Goal: Transaction & Acquisition: Purchase product/service

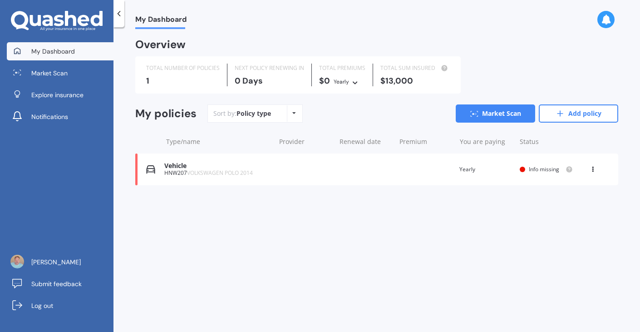
click at [274, 169] on div "Vehicle HNW207 VOLKSWAGEN POLO 2014 Renewal date Premium You are paying Yearly …" at bounding box center [376, 169] width 483 height 32
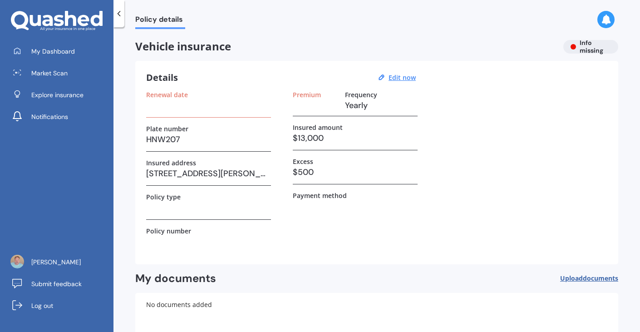
click at [302, 141] on h3 "$13,000" at bounding box center [355, 138] width 125 height 14
click at [118, 12] on icon at bounding box center [118, 13] width 9 height 9
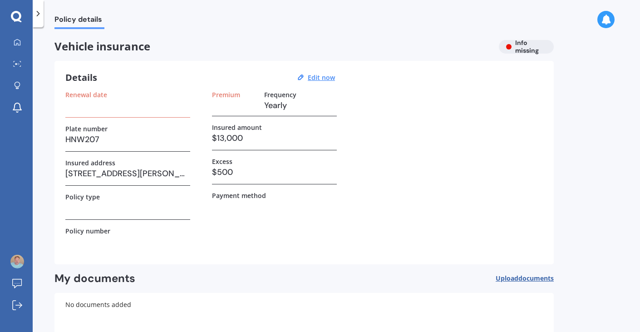
click at [39, 13] on polyline at bounding box center [38, 13] width 2 height 5
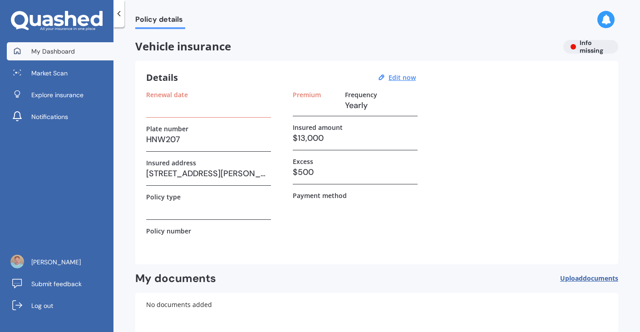
click at [52, 51] on span "My Dashboard" at bounding box center [53, 51] width 44 height 9
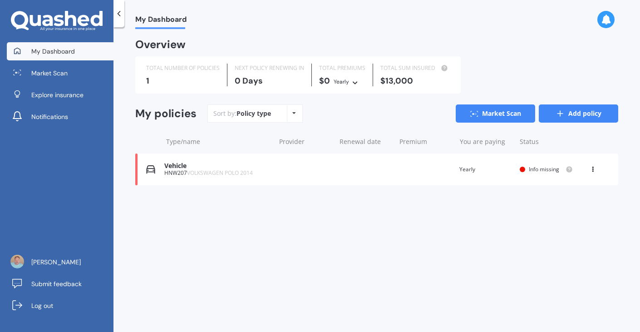
click at [597, 112] on link "Add policy" at bounding box center [578, 113] width 79 height 18
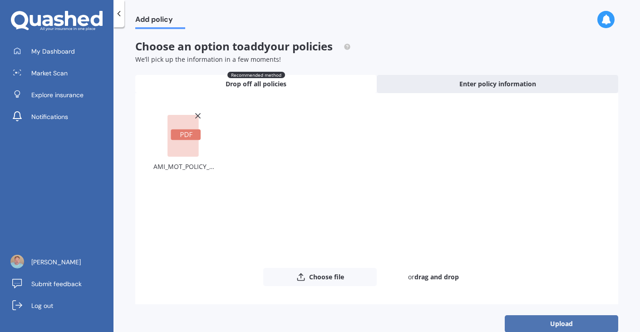
click at [558, 320] on button "Upload" at bounding box center [562, 323] width 114 height 17
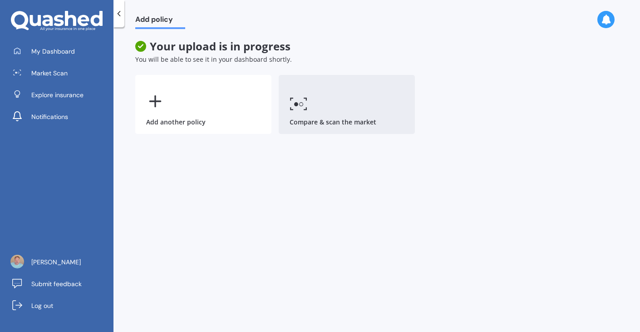
click at [303, 112] on link "Compare & scan the market" at bounding box center [347, 104] width 136 height 59
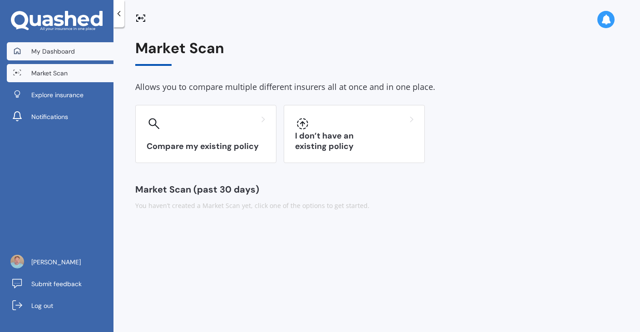
click at [50, 57] on link "My Dashboard" at bounding box center [60, 51] width 107 height 18
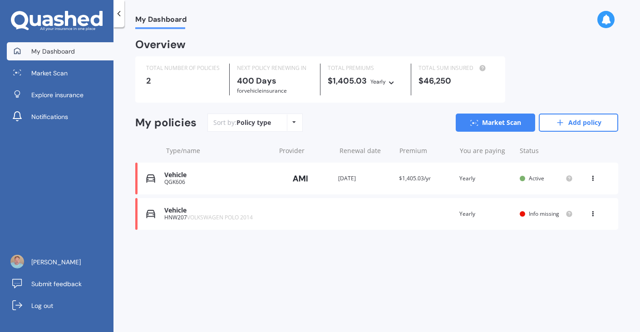
click at [185, 178] on div "Vehicle" at bounding box center [217, 175] width 106 height 8
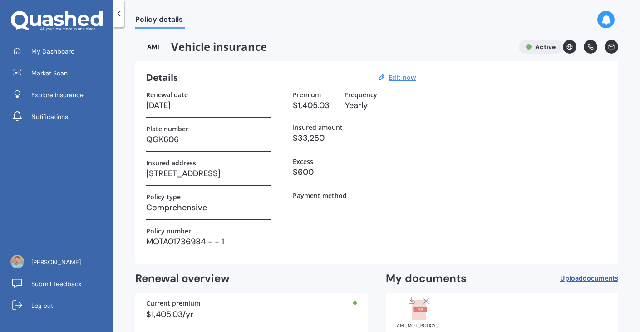
scroll to position [50, 0]
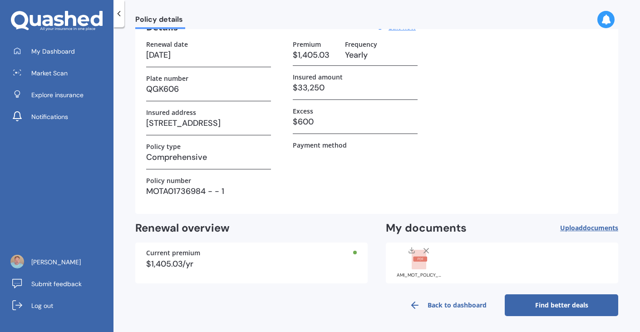
click at [537, 307] on link "Find better deals" at bounding box center [562, 305] width 114 height 22
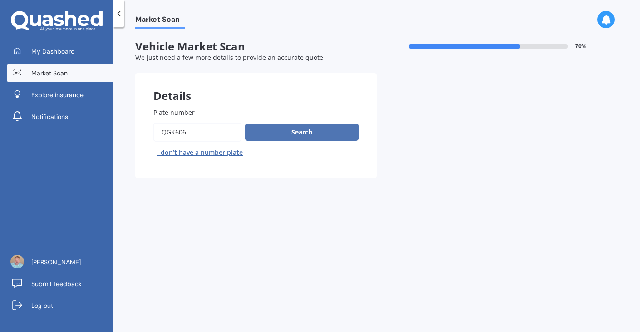
click at [327, 130] on button "Search" at bounding box center [302, 132] width 114 height 17
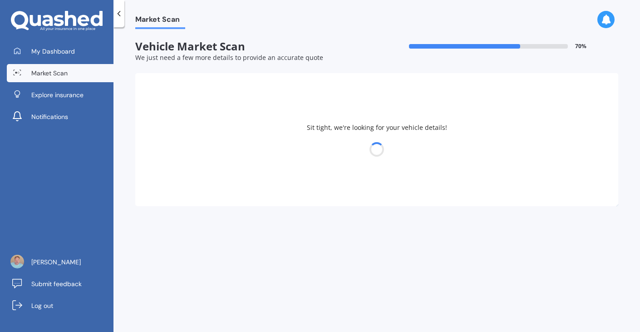
select select "MINI"
select select "05"
select select "12"
select select "2001"
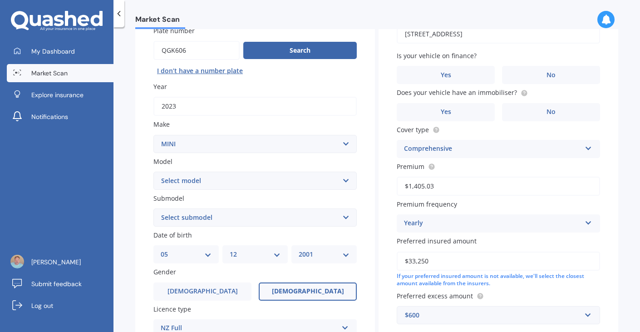
scroll to position [94, 0]
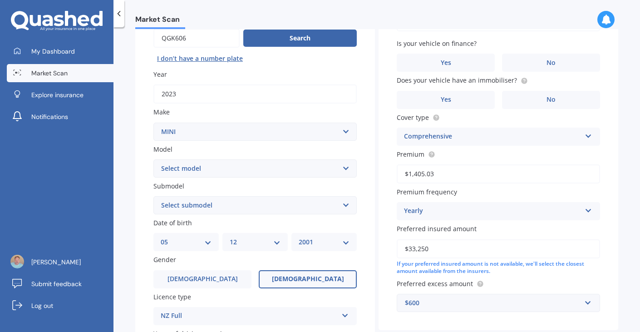
click at [543, 72] on div "Vehicle is parked at [STREET_ADDRESS] Enter address manually Is your vehicle on…" at bounding box center [499, 155] width 240 height 352
click at [545, 58] on label "No" at bounding box center [551, 63] width 98 height 18
click at [0, 0] on input "No" at bounding box center [0, 0] width 0 height 0
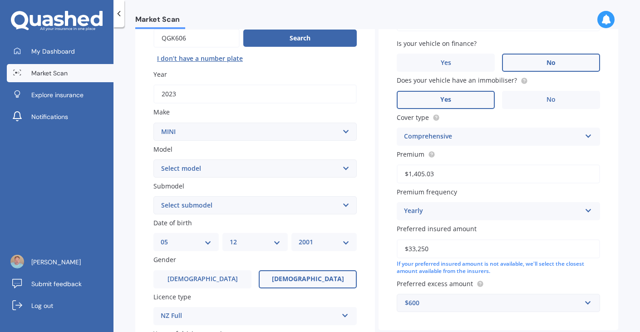
click at [458, 98] on label "Yes" at bounding box center [446, 100] width 98 height 18
click at [0, 0] on input "Yes" at bounding box center [0, 0] width 0 height 0
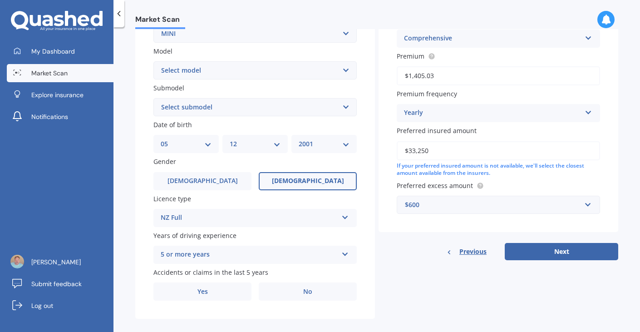
scroll to position [205, 0]
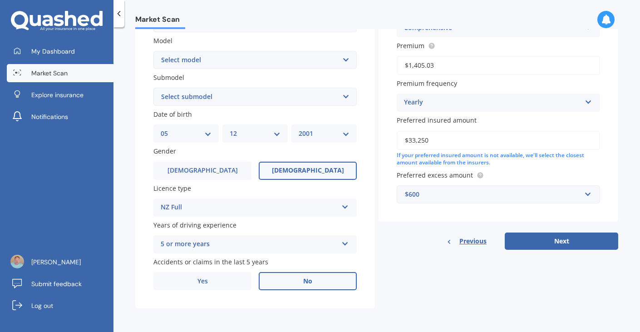
click at [303, 285] on span "No" at bounding box center [307, 281] width 9 height 8
click at [0, 0] on input "No" at bounding box center [0, 0] width 0 height 0
click at [561, 242] on button "Next" at bounding box center [562, 241] width 114 height 17
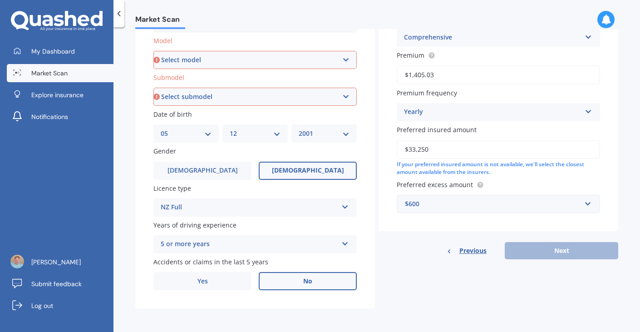
click at [207, 60] on select "Select model Clubman [PERSON_NAME] [PERSON_NAME] One" at bounding box center [254, 60] width 203 height 18
select select "[PERSON_NAME]"
click at [185, 93] on select "Select submodel" at bounding box center [254, 97] width 203 height 18
click at [203, 63] on select "Select model Clubman [PERSON_NAME] [PERSON_NAME] One" at bounding box center [254, 60] width 203 height 18
click at [203, 96] on select "Select submodel (All other) Convertible Crossover D D [PERSON_NAME] Works S" at bounding box center [254, 97] width 203 height 18
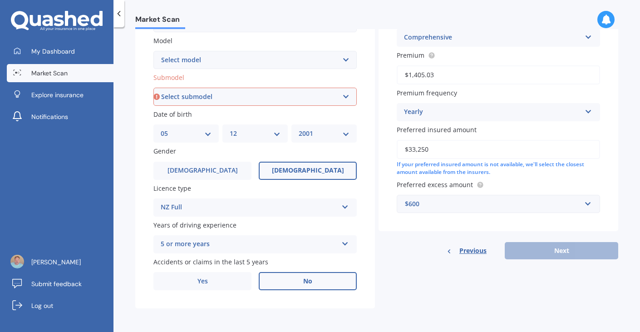
select select "S"
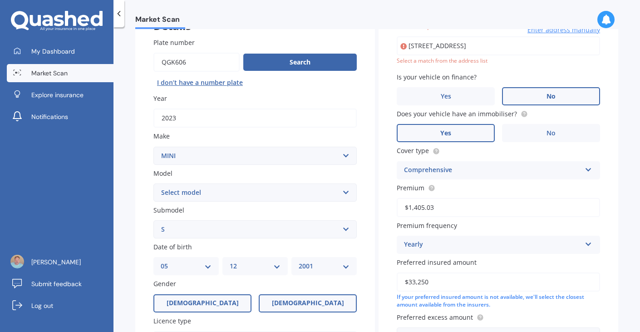
scroll to position [62, 0]
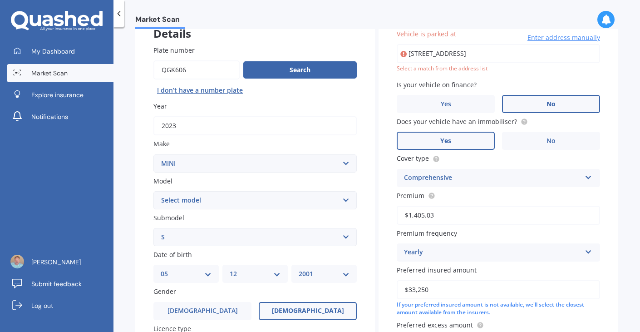
type input "[STREET_ADDRESS]"
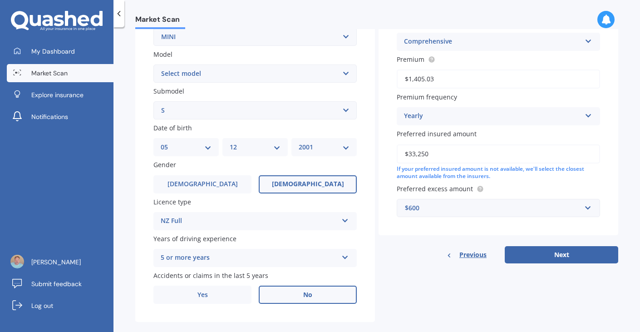
scroll to position [205, 0]
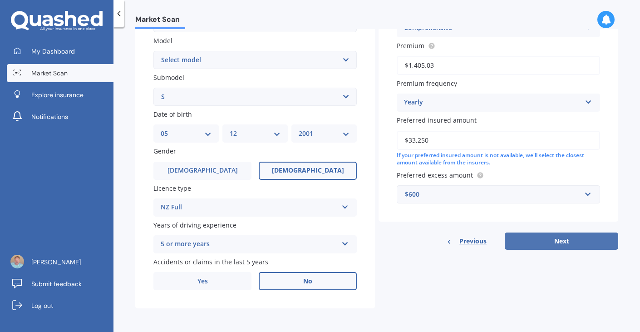
click at [545, 241] on button "Next" at bounding box center [562, 241] width 114 height 17
select select "05"
select select "12"
select select "2001"
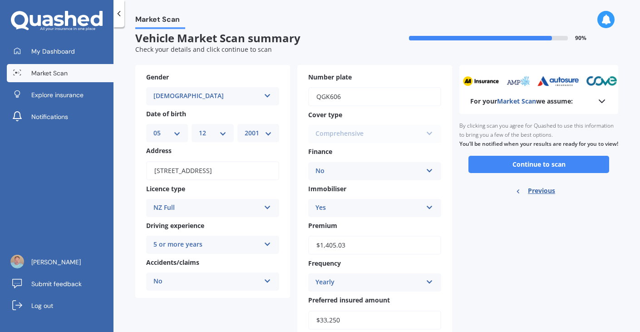
scroll to position [0, 0]
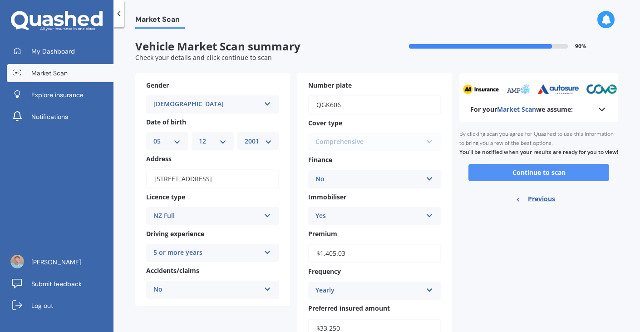
click at [536, 181] on button "Continue to scan" at bounding box center [539, 172] width 141 height 17
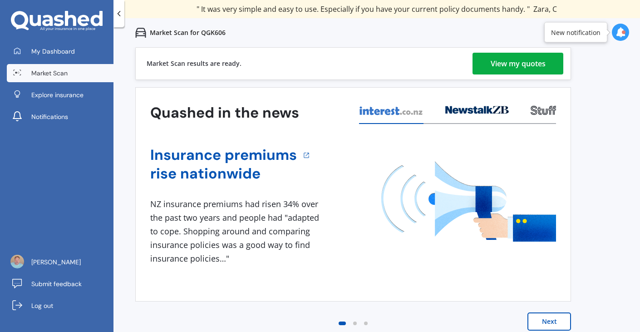
click at [499, 68] on div "View my quotes" at bounding box center [518, 64] width 55 height 22
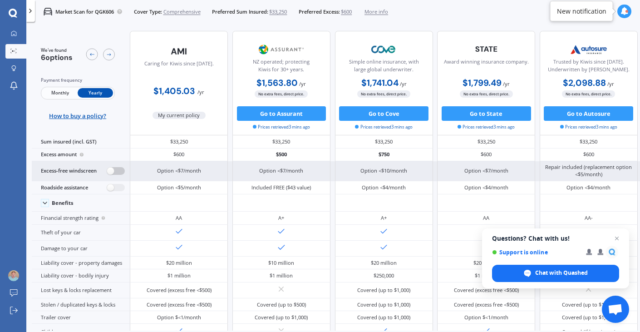
click at [111, 167] on label at bounding box center [116, 171] width 18 height 8
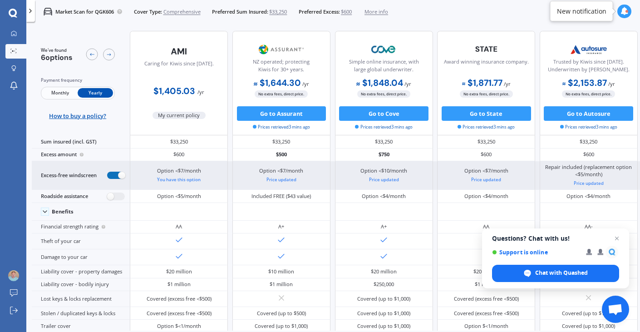
click at [112, 178] on label at bounding box center [116, 176] width 18 height 8
radio input "false"
